Goal: Transaction & Acquisition: Book appointment/travel/reservation

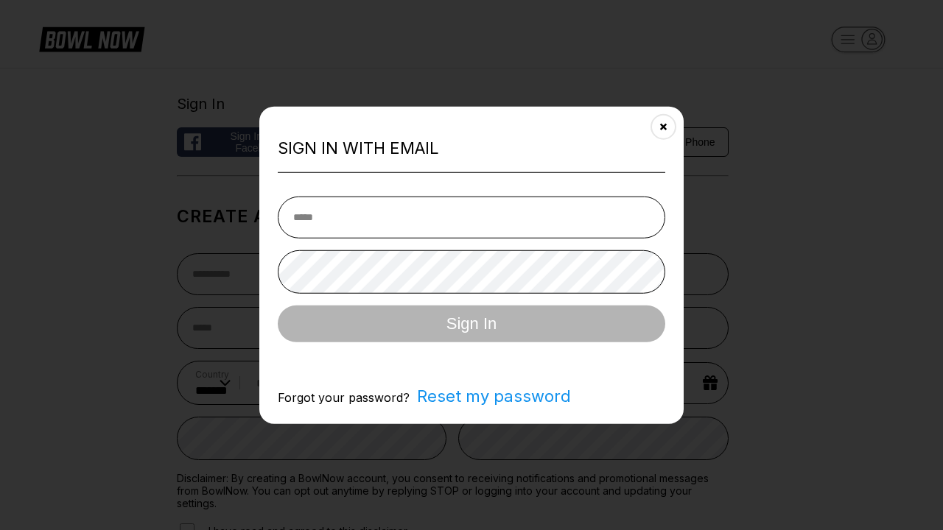
select select "**"
type input "**********"
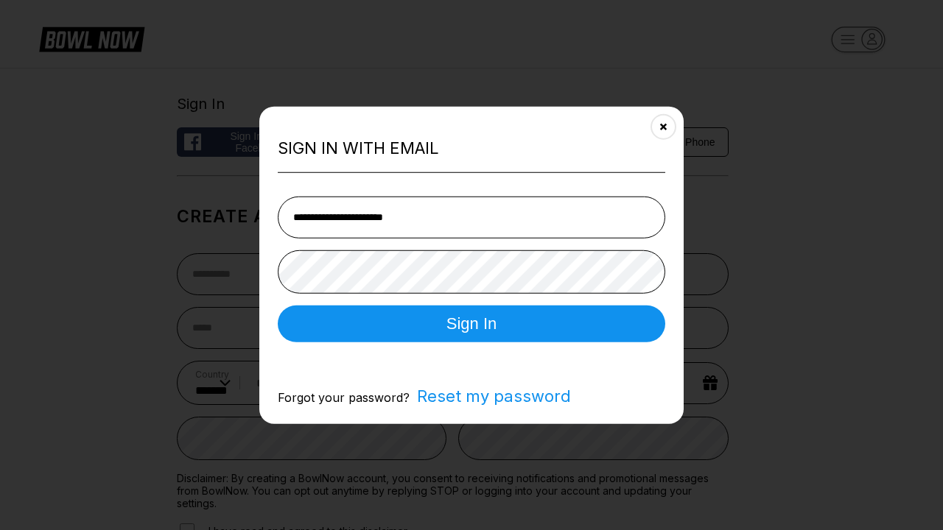
click at [471, 325] on button "Sign In" at bounding box center [471, 323] width 387 height 37
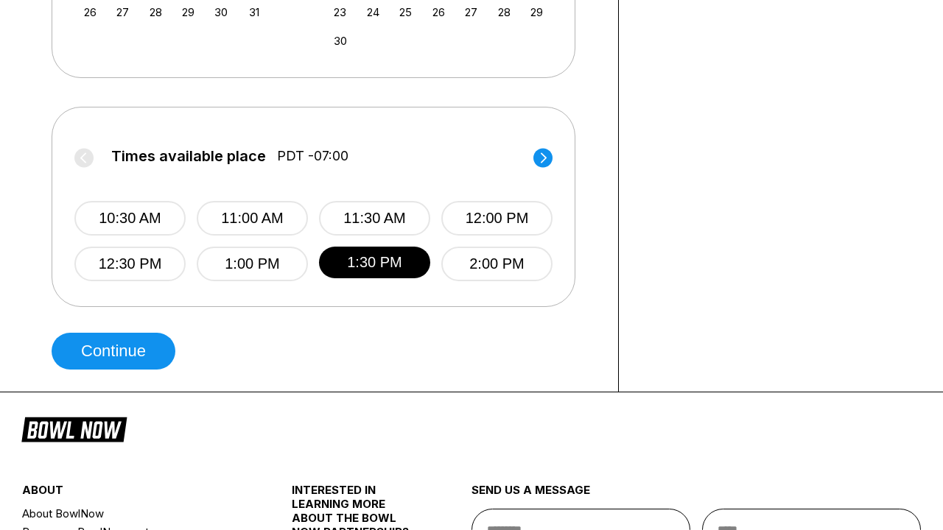
click at [117, 351] on button "Continue" at bounding box center [114, 351] width 124 height 37
